Goal: Transaction & Acquisition: Purchase product/service

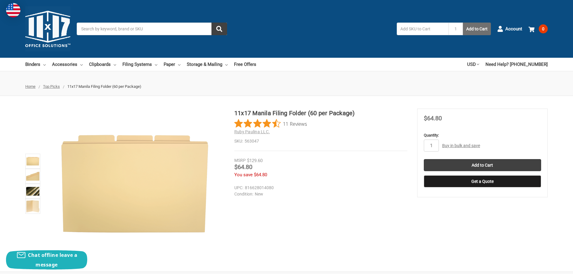
click at [473, 26] on button "Add to Cart" at bounding box center [477, 29] width 28 height 13
click at [101, 26] on input "Search" at bounding box center [152, 29] width 150 height 13
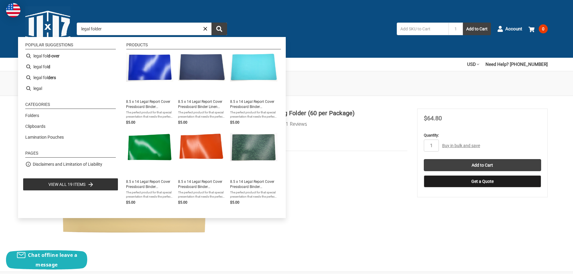
type input "legal folders"
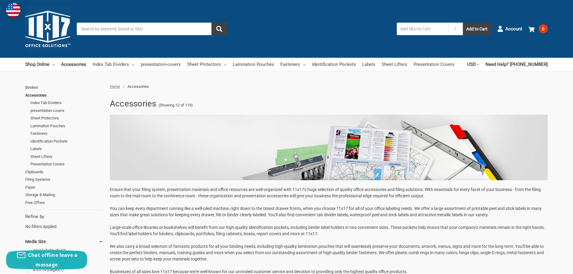
click at [105, 30] on input "Search" at bounding box center [152, 29] width 150 height 13
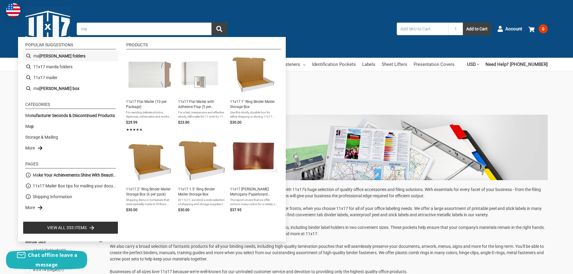
click at [56, 55] on b "nila folders" at bounding box center [62, 56] width 46 height 6
type input "manila folders"
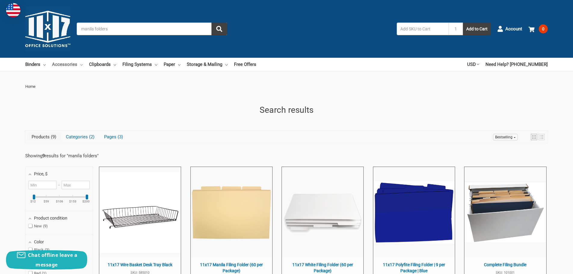
click at [62, 64] on link "Accessories" at bounding box center [67, 64] width 31 height 13
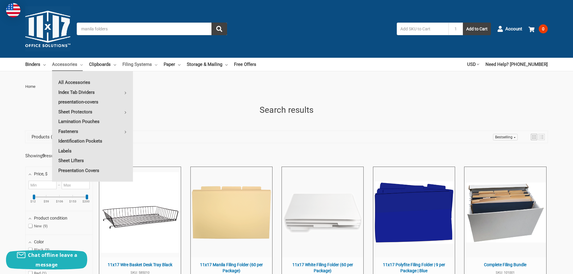
click at [143, 63] on link "Filing Systems" at bounding box center [139, 64] width 35 height 13
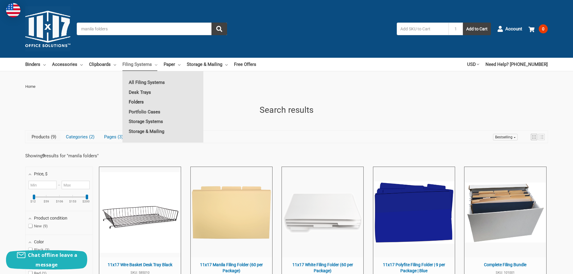
click at [137, 100] on link "Folders" at bounding box center [162, 102] width 81 height 10
